Goal: Information Seeking & Learning: Learn about a topic

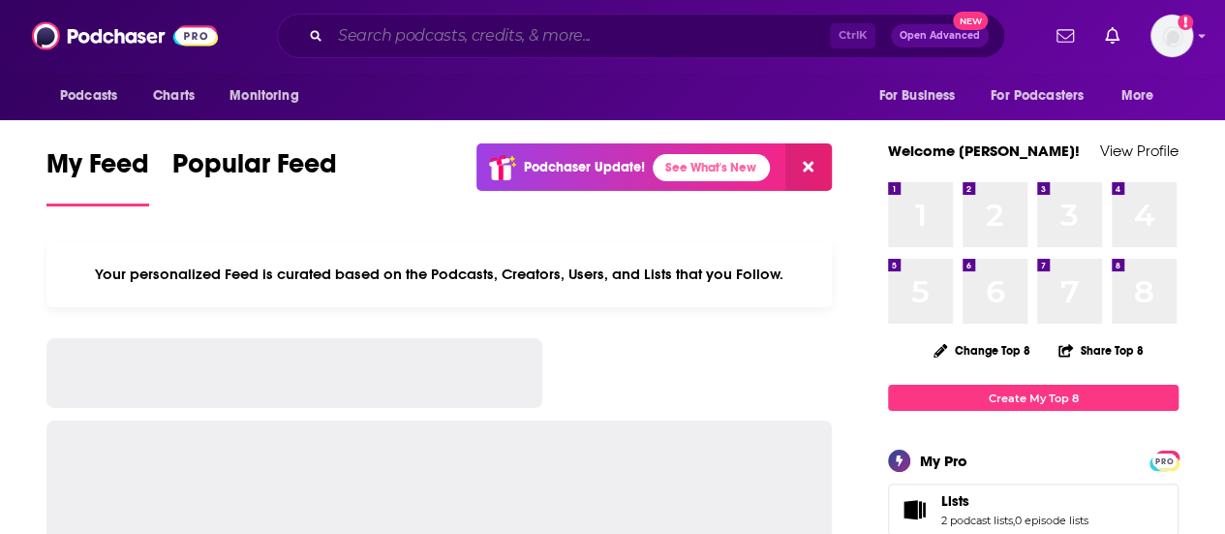
click at [564, 41] on input "Search podcasts, credits, & more..." at bounding box center [580, 35] width 500 height 31
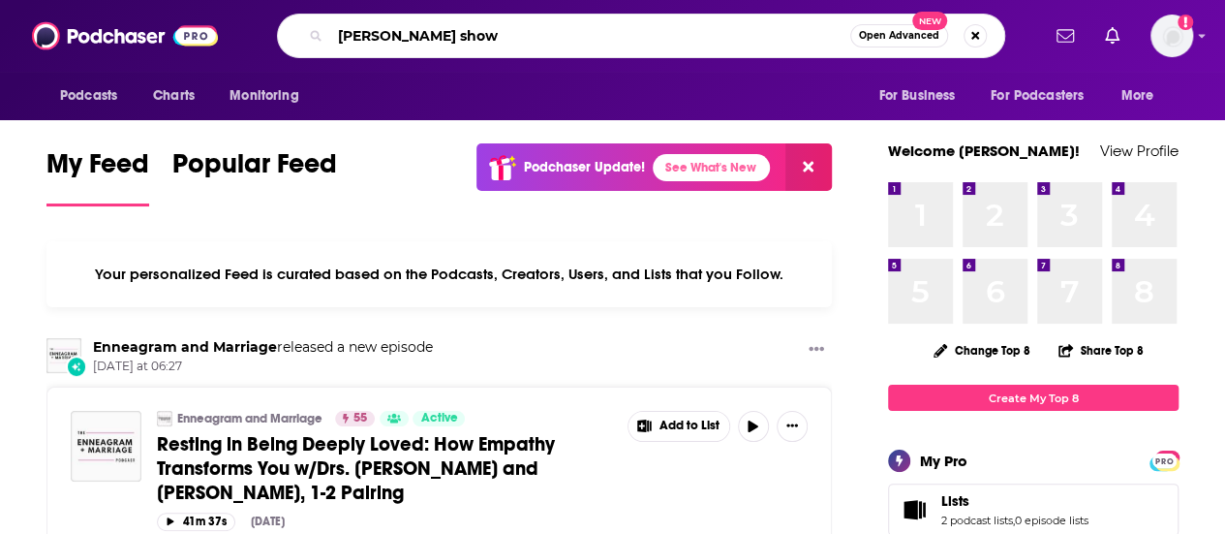
type input "[PERSON_NAME] show"
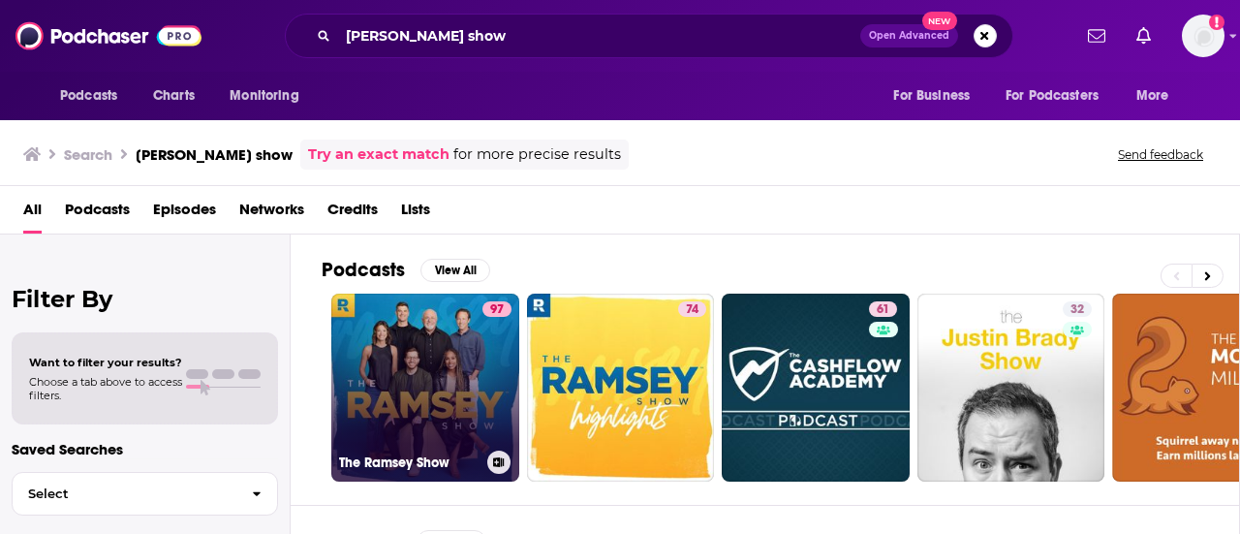
click at [384, 394] on link "97 The [PERSON_NAME] Show" at bounding box center [425, 387] width 188 height 188
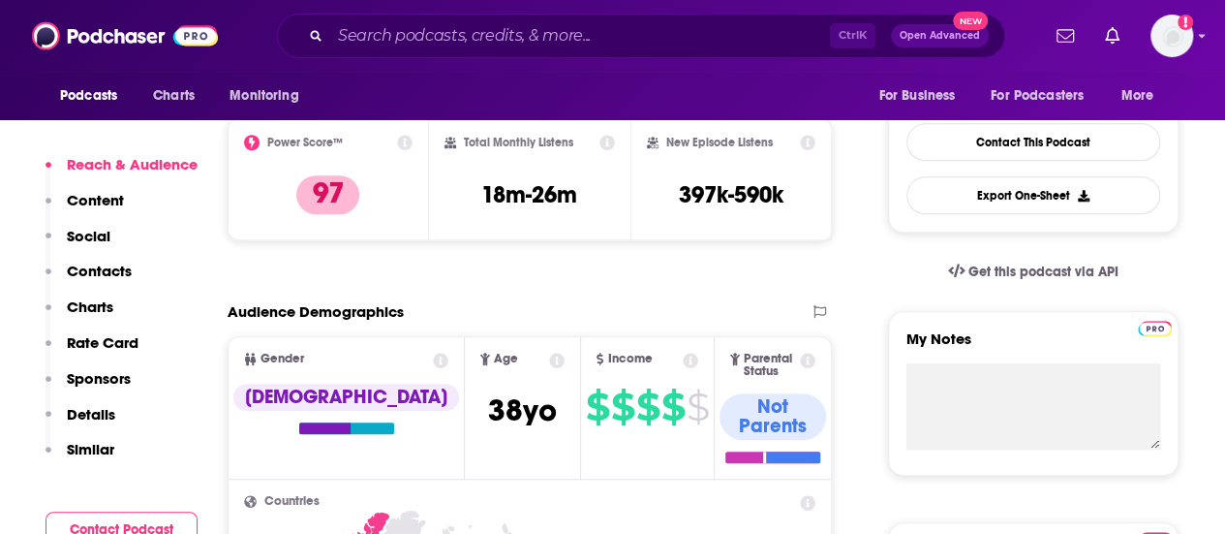
scroll to position [476, 0]
